Goal: Manage account settings

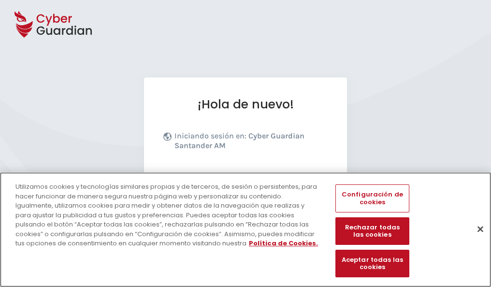
scroll to position [118, 0]
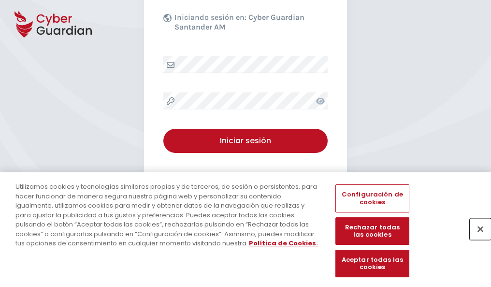
click at [475, 239] on button "Cerrar" at bounding box center [480, 228] width 21 height 21
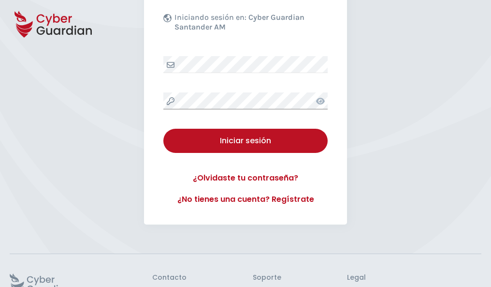
scroll to position [188, 0]
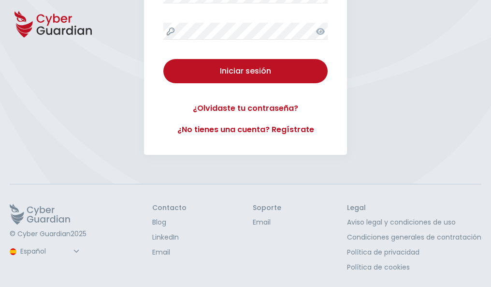
click at [163, 59] on button "Iniciar sesión" at bounding box center [245, 71] width 164 height 24
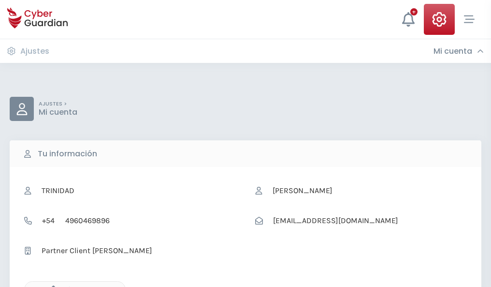
click at [51, 286] on icon "button" at bounding box center [51, 289] width 8 height 8
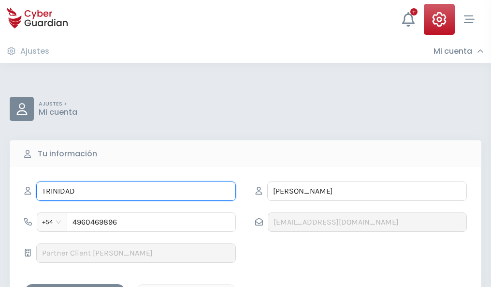
click at [136, 191] on input "TRINIDAD" at bounding box center [136, 190] width 200 height 19
type input "T"
type input "Felisa"
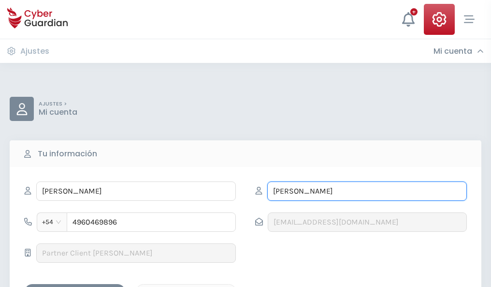
click at [367, 191] on input "NÚÑEZ" at bounding box center [367, 190] width 200 height 19
type input "N"
type input "Pou"
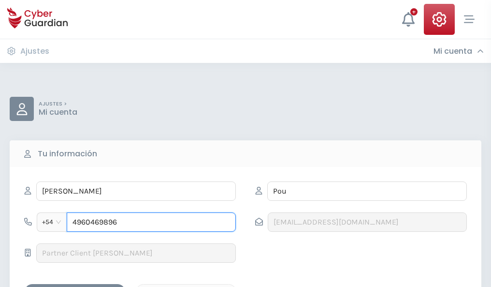
click at [151, 222] on input "4960469896" at bounding box center [151, 221] width 169 height 19
type input "4"
type input "4942997221"
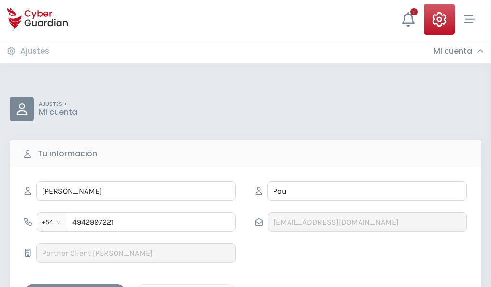
click at [75, 286] on div "Guardar cambios" at bounding box center [74, 292] width 87 height 12
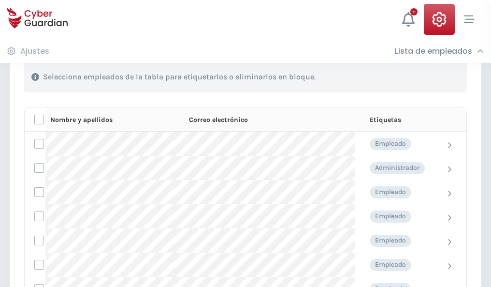
scroll to position [414, 0]
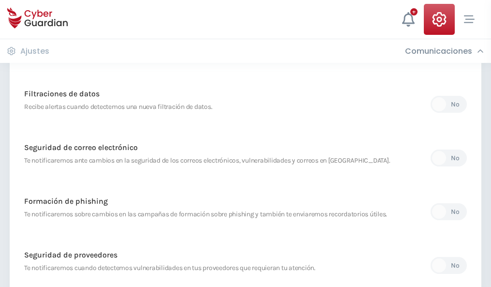
scroll to position [509, 0]
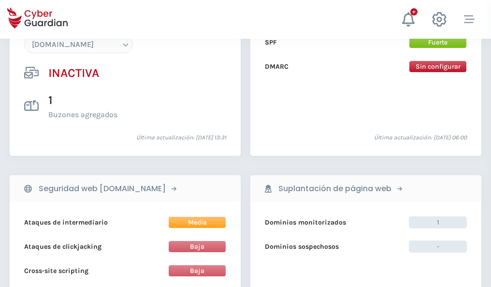
scroll to position [909, 0]
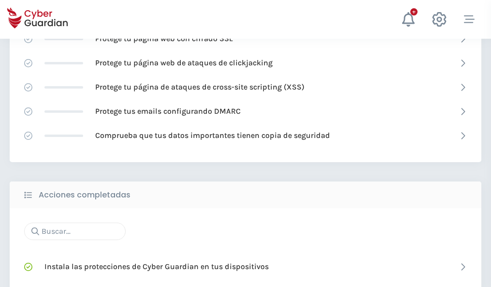
scroll to position [644, 0]
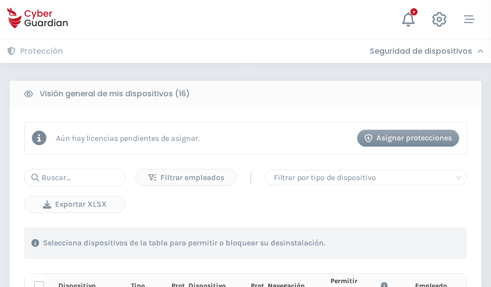
scroll to position [854, 0]
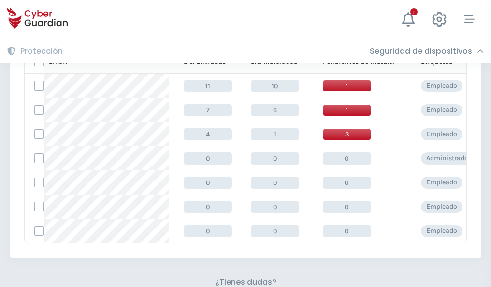
scroll to position [424, 0]
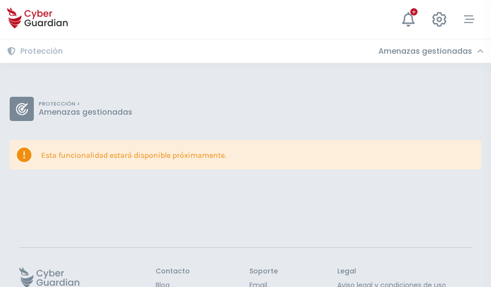
scroll to position [63, 0]
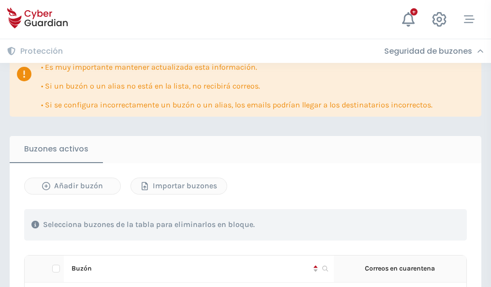
scroll to position [568, 0]
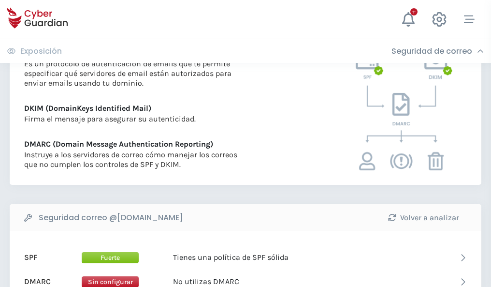
scroll to position [521, 0]
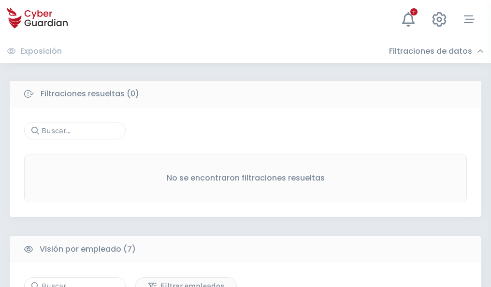
scroll to position [799, 0]
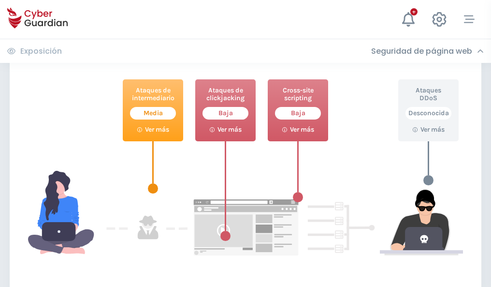
scroll to position [526, 0]
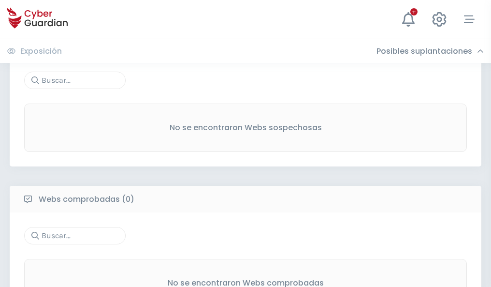
scroll to position [505, 0]
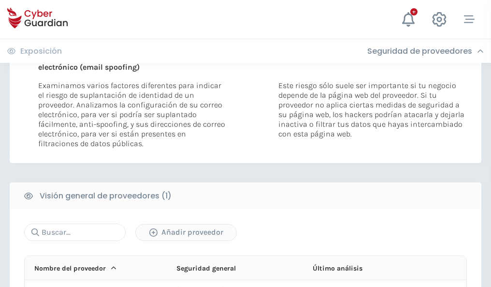
scroll to position [502, 0]
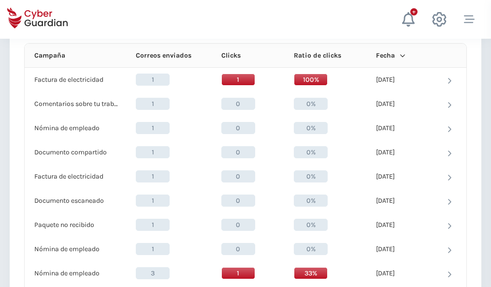
scroll to position [866, 0]
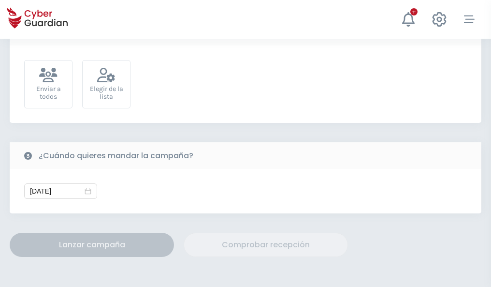
scroll to position [354, 0]
